Goal: Information Seeking & Learning: Learn about a topic

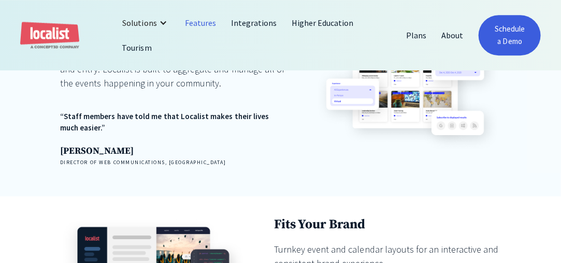
scroll to position [880, 0]
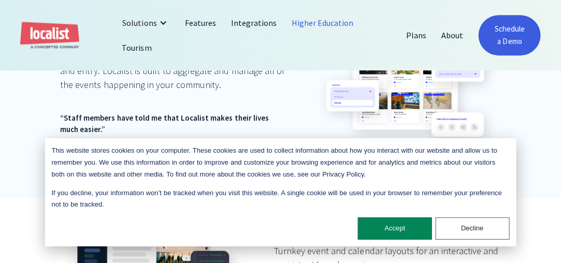
click at [311, 25] on link "Higher Education" at bounding box center [323, 22] width 77 height 25
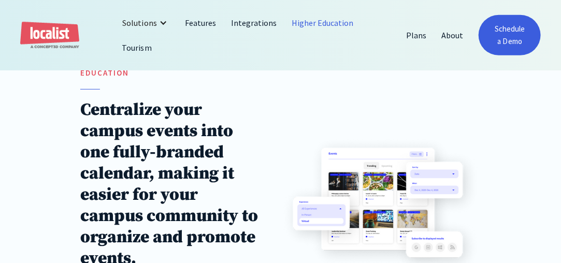
scroll to position [207, 0]
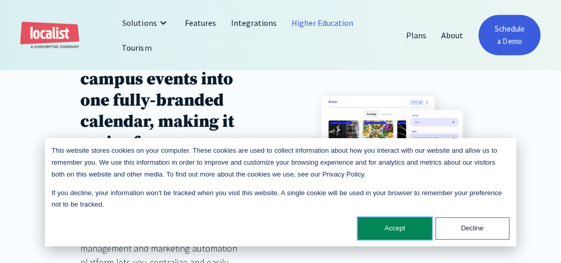
click at [423, 224] on button "Accept" at bounding box center [395, 229] width 74 height 22
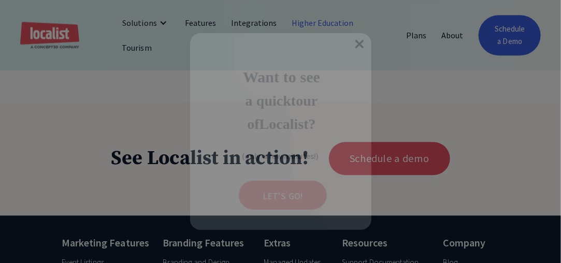
scroll to position [2177, 0]
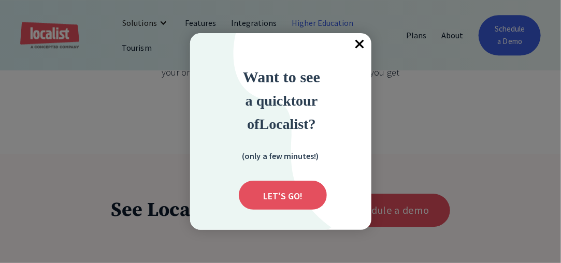
click at [354, 45] on span "×" at bounding box center [360, 44] width 23 height 23
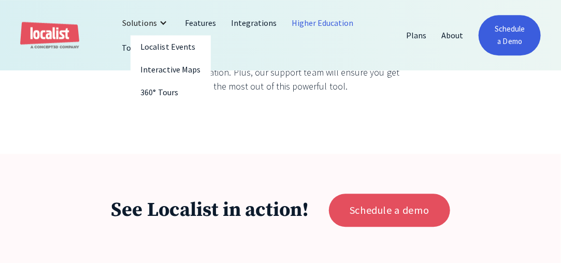
click at [148, 29] on div "Solutions" at bounding box center [140, 23] width 34 height 12
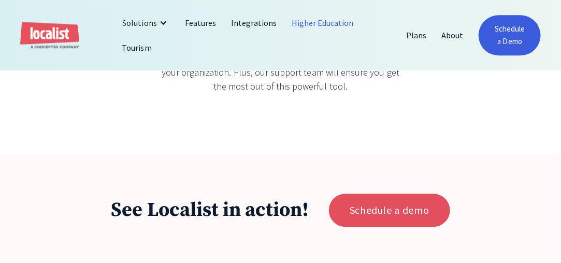
click at [148, 29] on div "Solutions" at bounding box center [140, 23] width 34 height 12
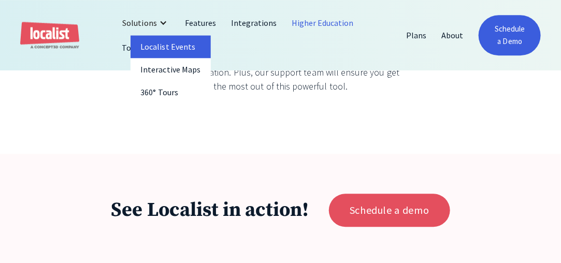
click at [178, 51] on link "Localist Events" at bounding box center [171, 46] width 81 height 23
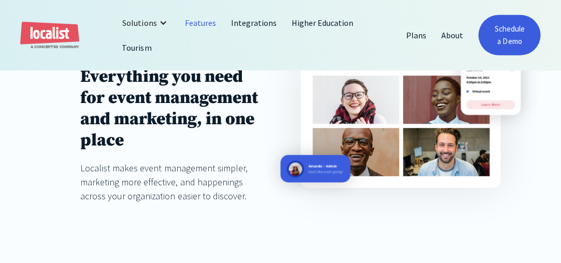
scroll to position [259, 0]
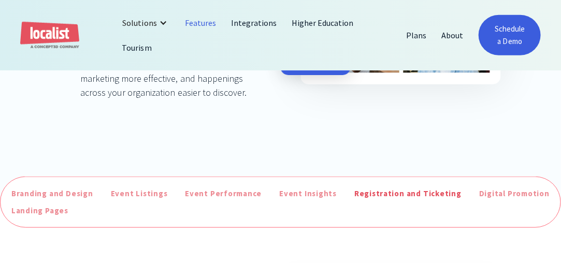
click at [355, 188] on div "Registration and Ticketing" at bounding box center [408, 194] width 107 height 12
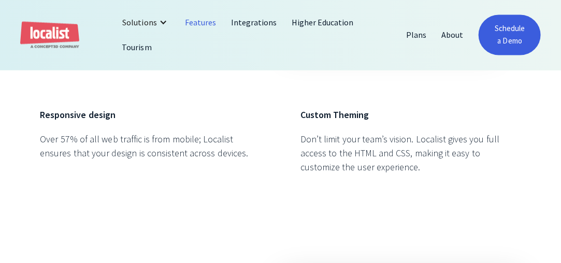
scroll to position [327, 0]
